Goal: Task Accomplishment & Management: Manage account settings

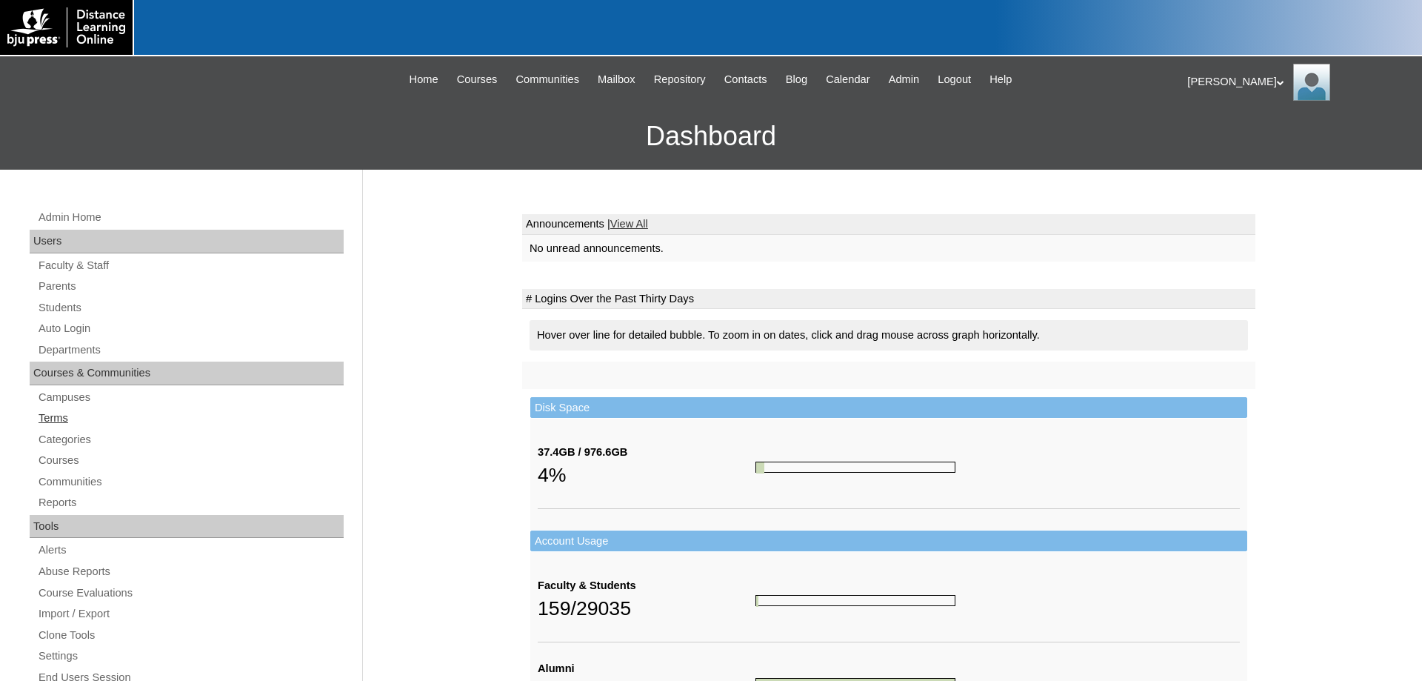
click at [57, 414] on link "Terms" at bounding box center [190, 418] width 307 height 19
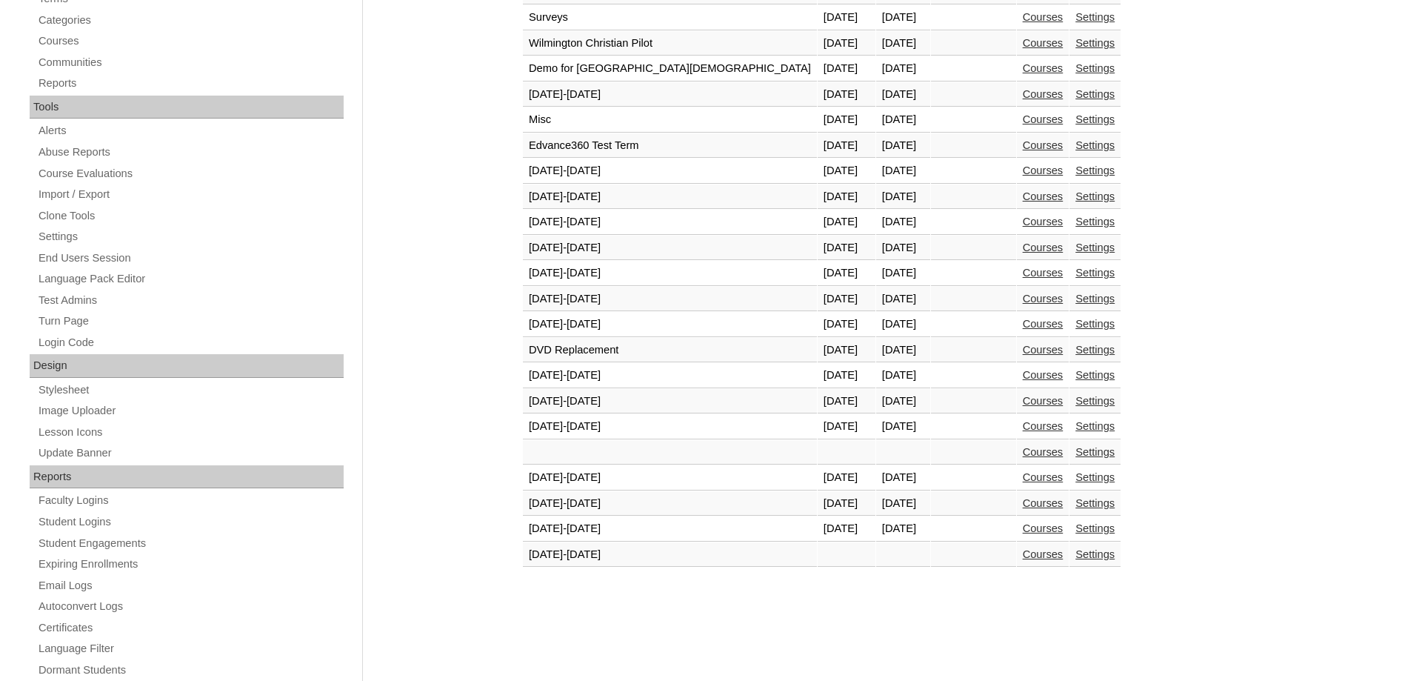
scroll to position [453, 0]
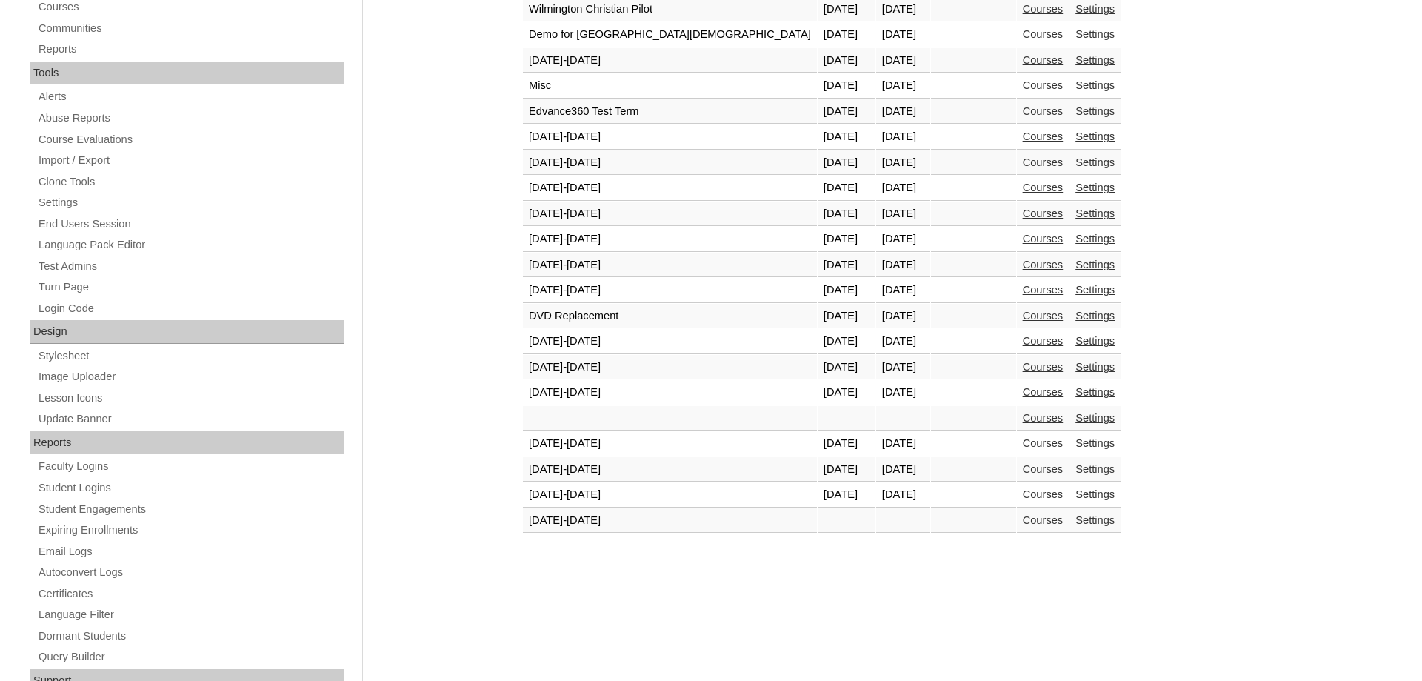
click at [1023, 496] on link "Courses" at bounding box center [1043, 494] width 41 height 12
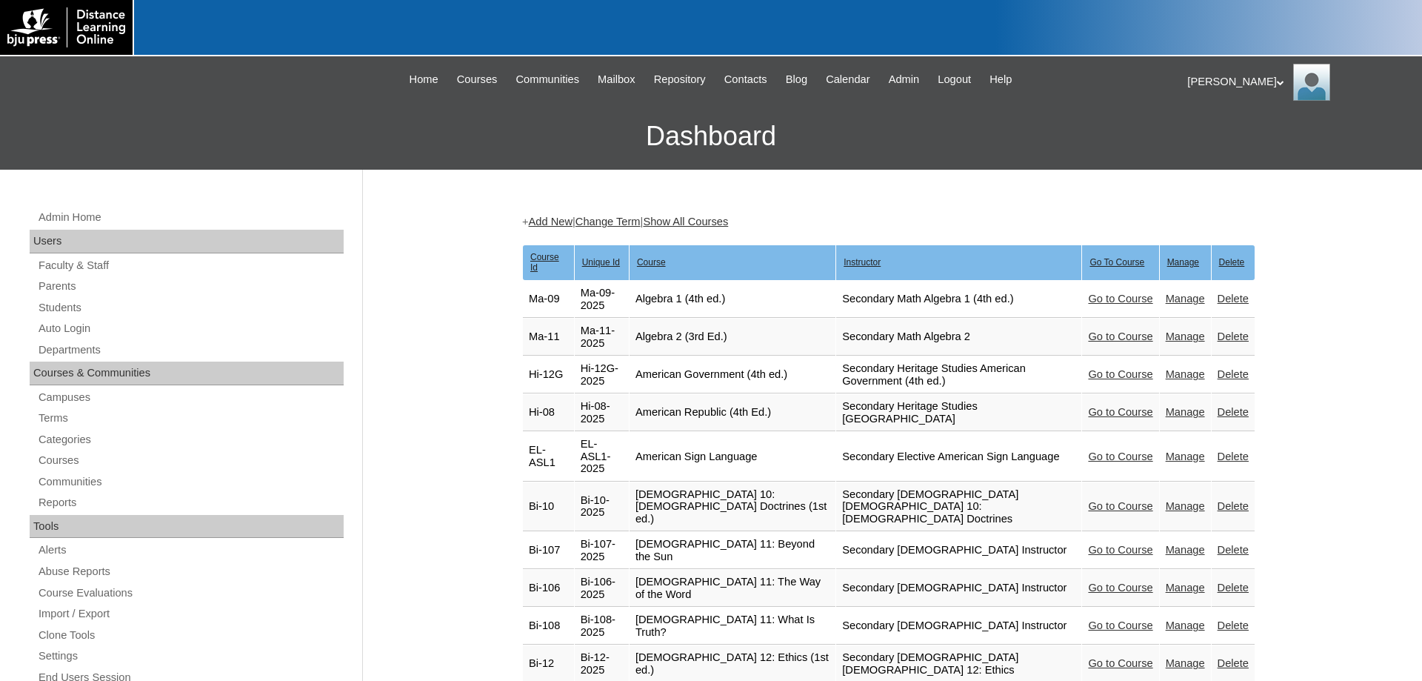
click at [1198, 74] on div "[PERSON_NAME] My Profile My Settings Logout" at bounding box center [1298, 82] width 220 height 37
click at [1214, 135] on span "Logout" at bounding box center [1214, 138] width 30 height 11
